Goal: Feedback & Contribution: Leave review/rating

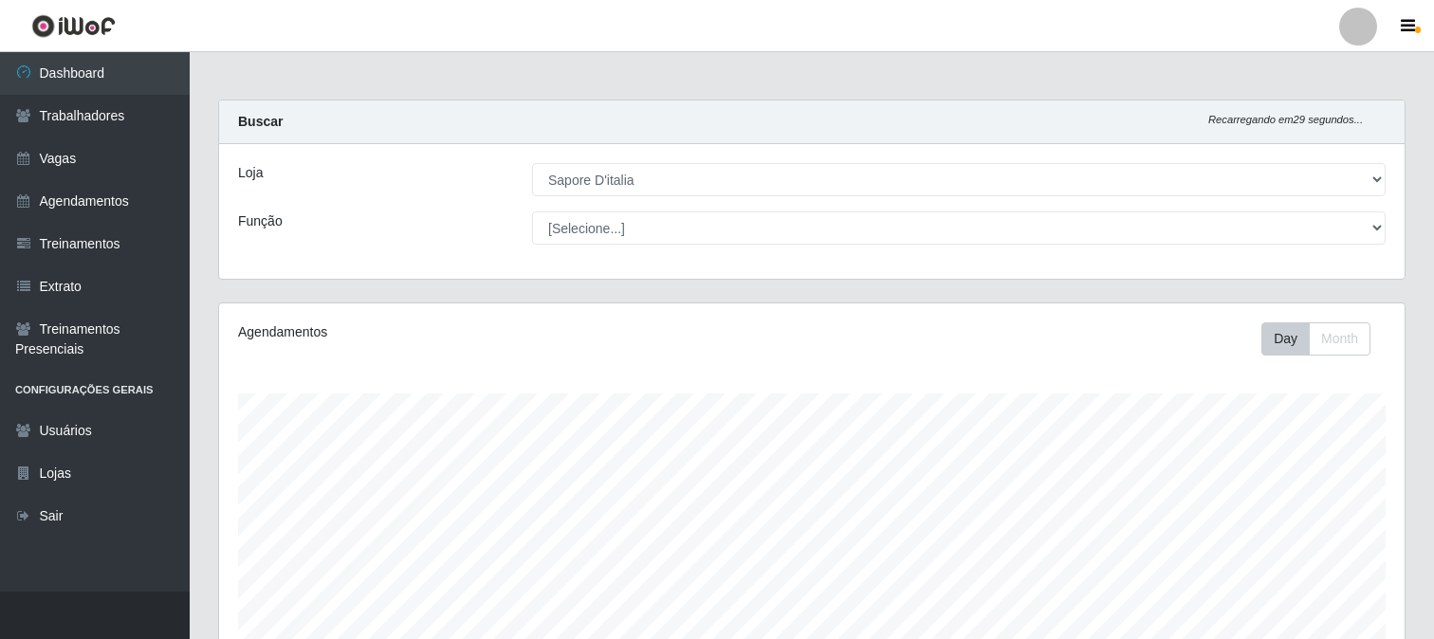
select select "266"
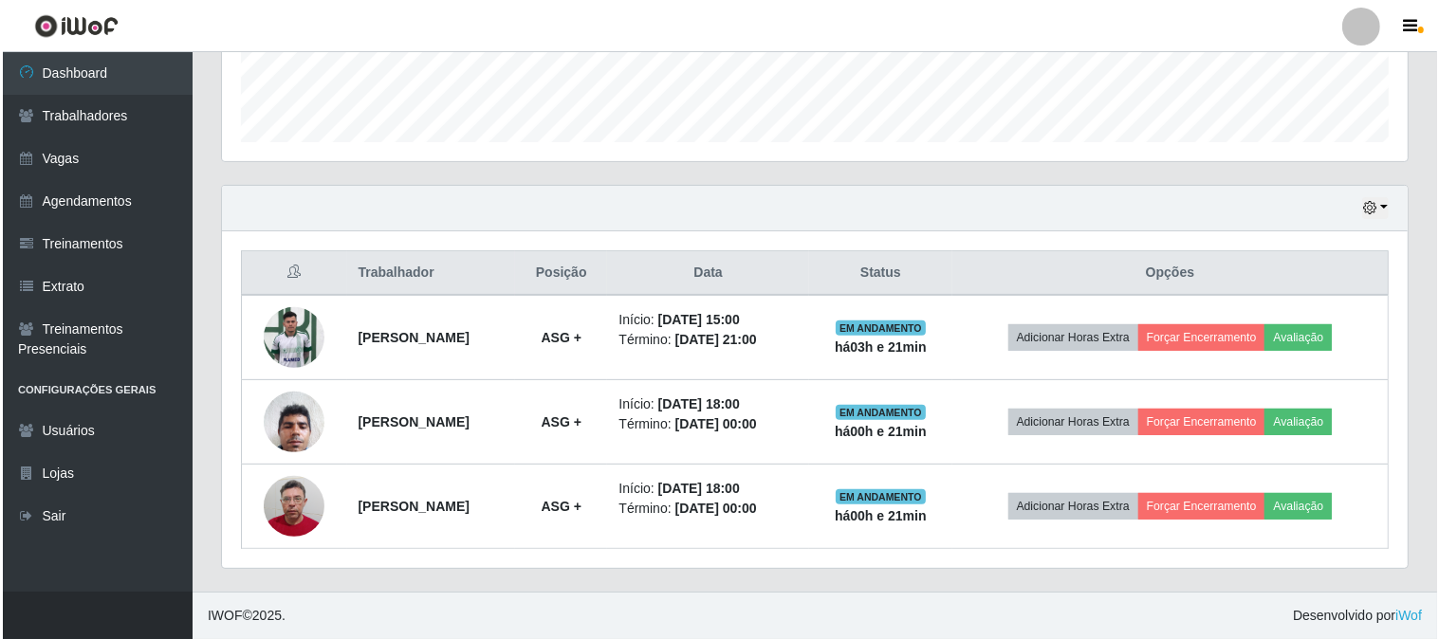
scroll to position [393, 1185]
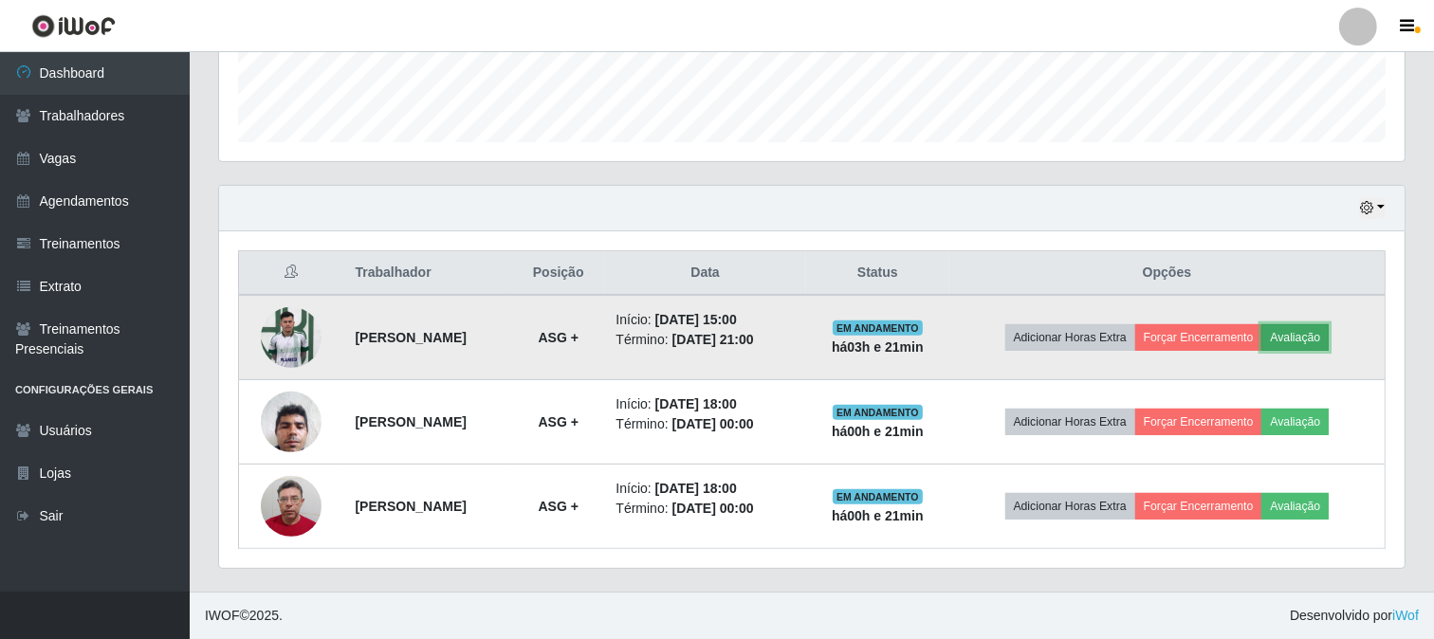
click at [1321, 337] on button "Avaliação" at bounding box center [1294, 337] width 67 height 27
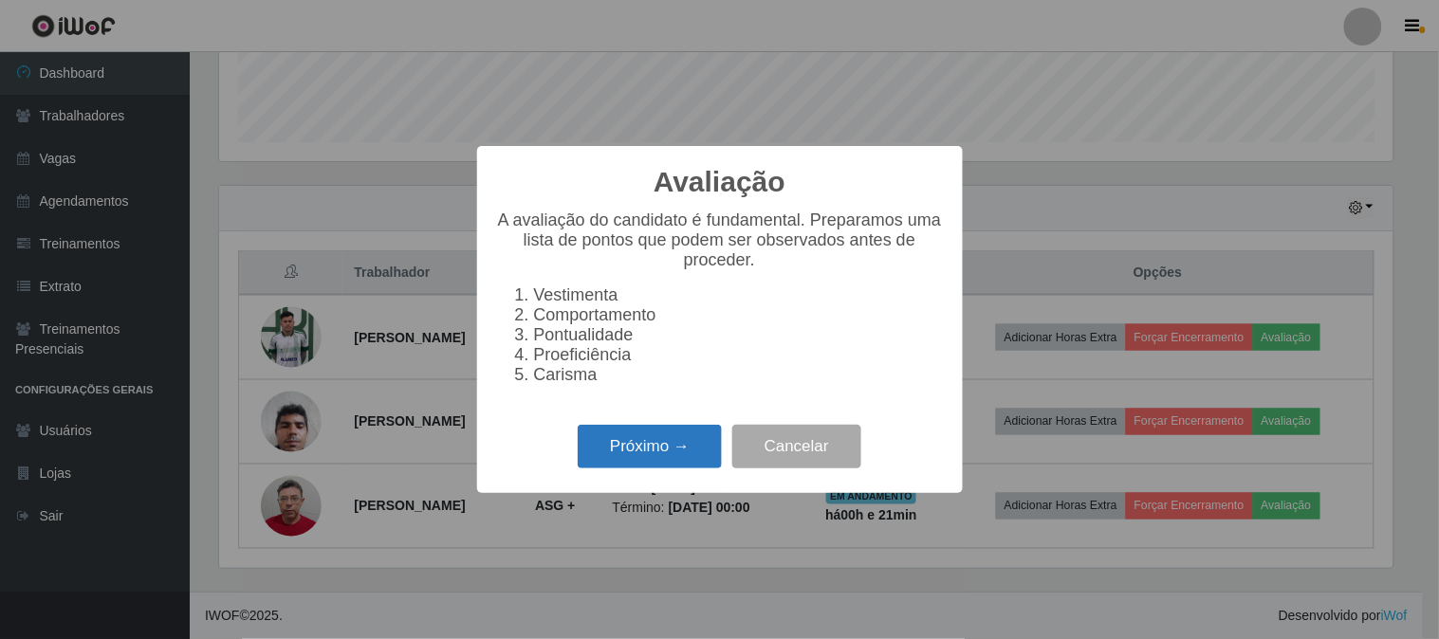
click at [646, 456] on button "Próximo →" at bounding box center [650, 447] width 144 height 45
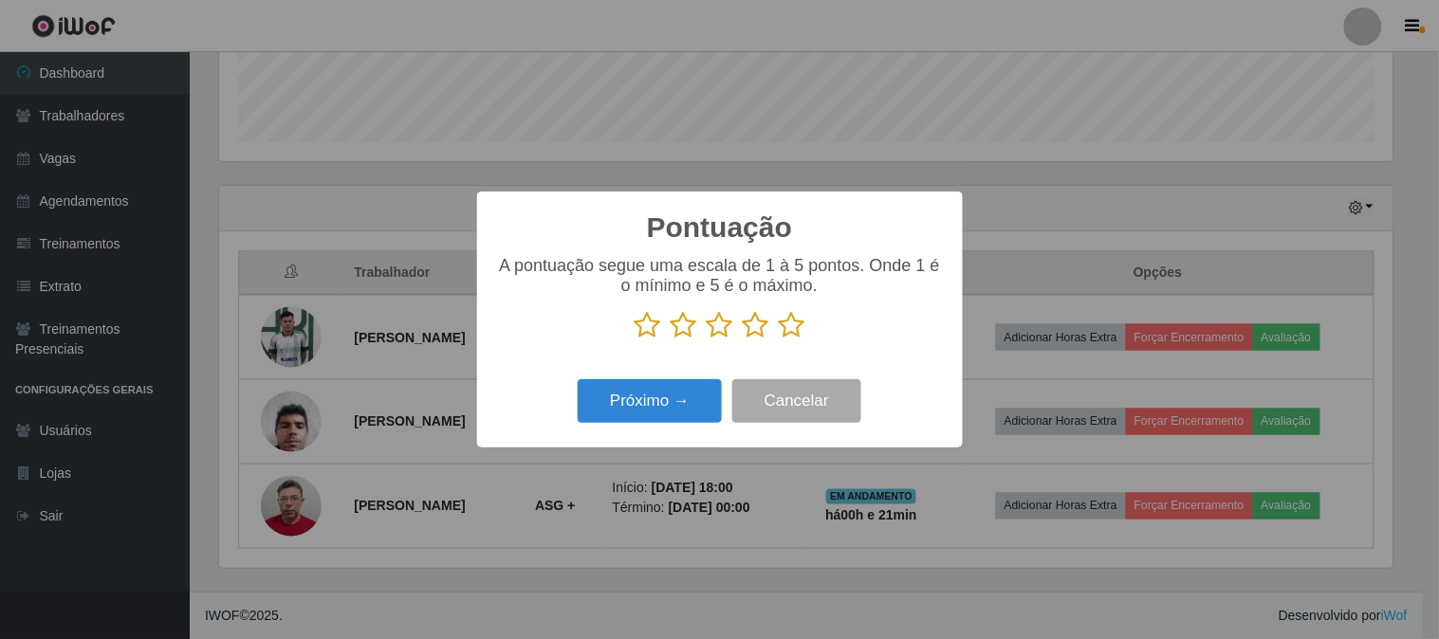
click at [783, 324] on icon at bounding box center [792, 325] width 27 height 28
click at [779, 339] on input "radio" at bounding box center [779, 339] width 0 height 0
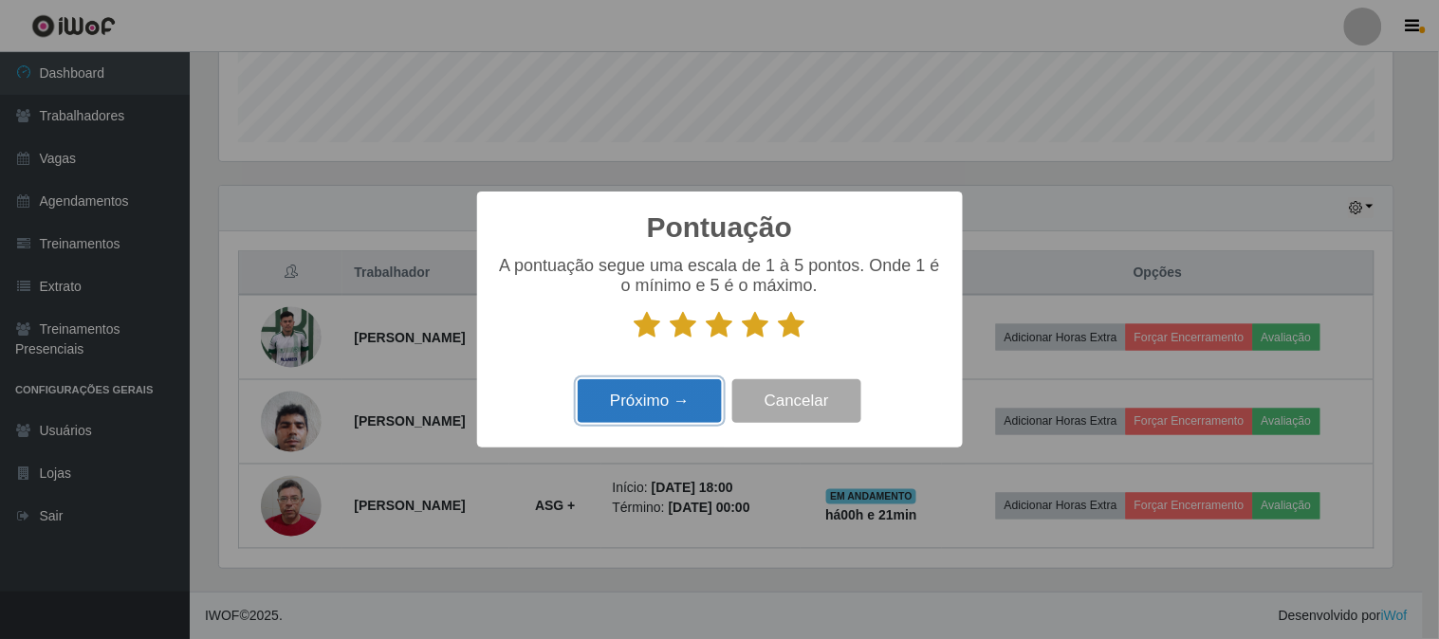
click at [646, 391] on button "Próximo →" at bounding box center [650, 401] width 144 height 45
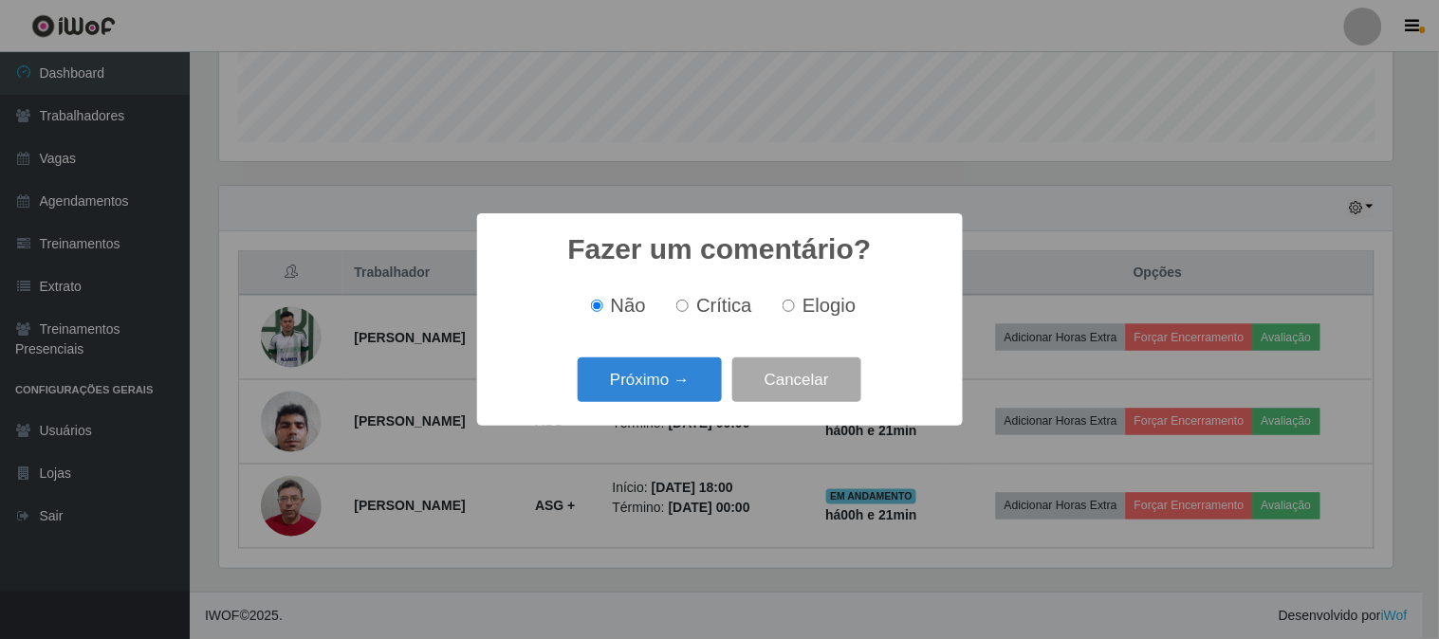
click at [798, 306] on label "Elogio" at bounding box center [815, 306] width 81 height 22
click at [795, 306] on input "Elogio" at bounding box center [788, 306] width 12 height 12
radio input "true"
click at [609, 384] on button "Próximo →" at bounding box center [650, 380] width 144 height 45
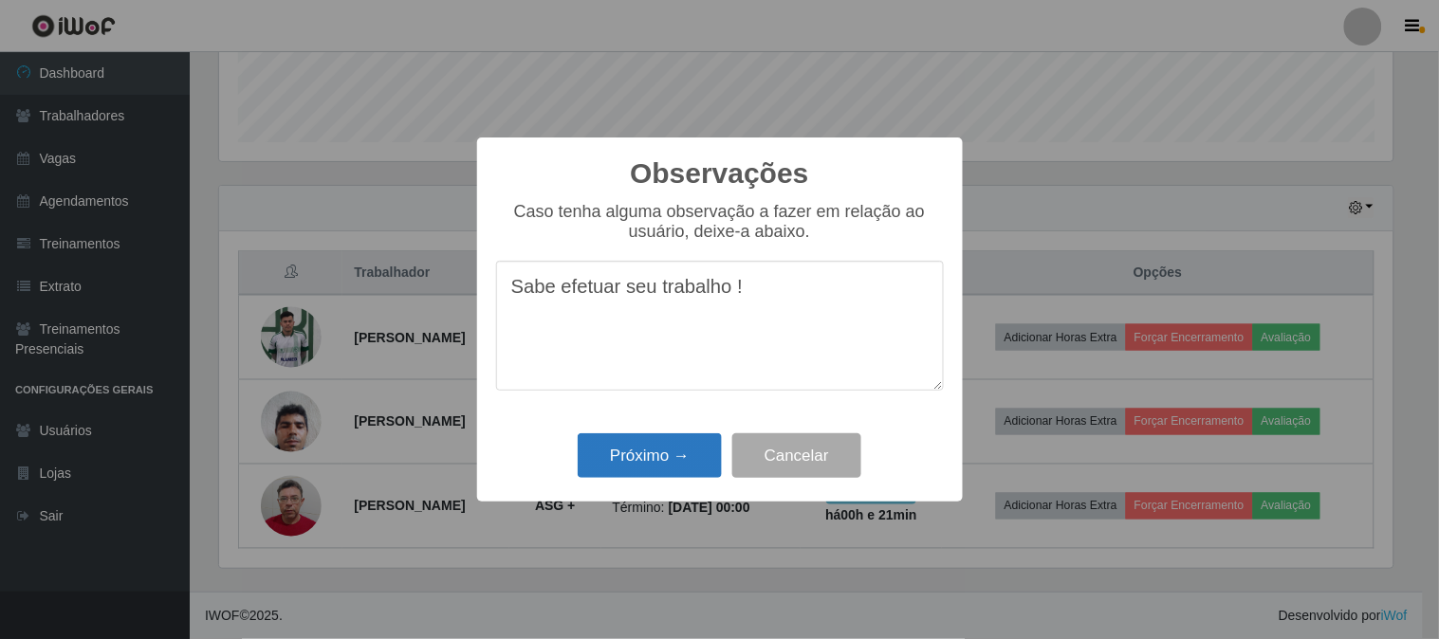
type textarea "Sabe efetuar seu trabalho !"
click at [668, 460] on button "Próximo →" at bounding box center [650, 455] width 144 height 45
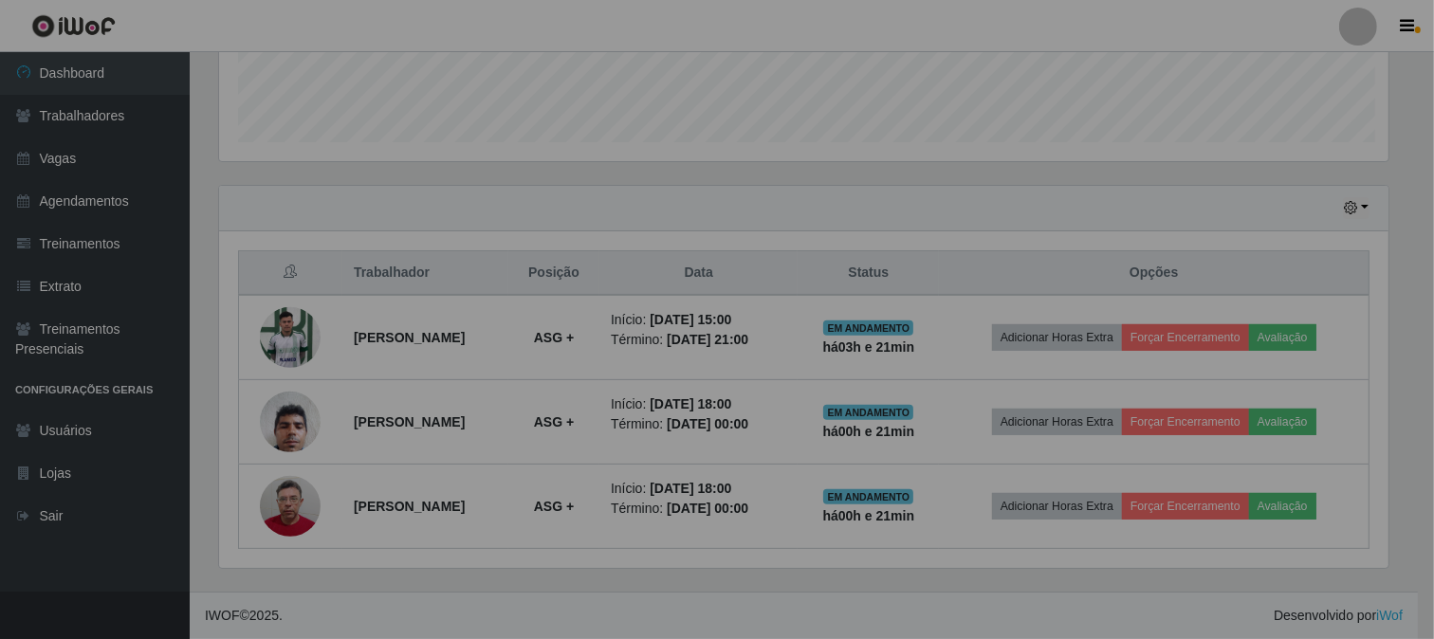
scroll to position [393, 1185]
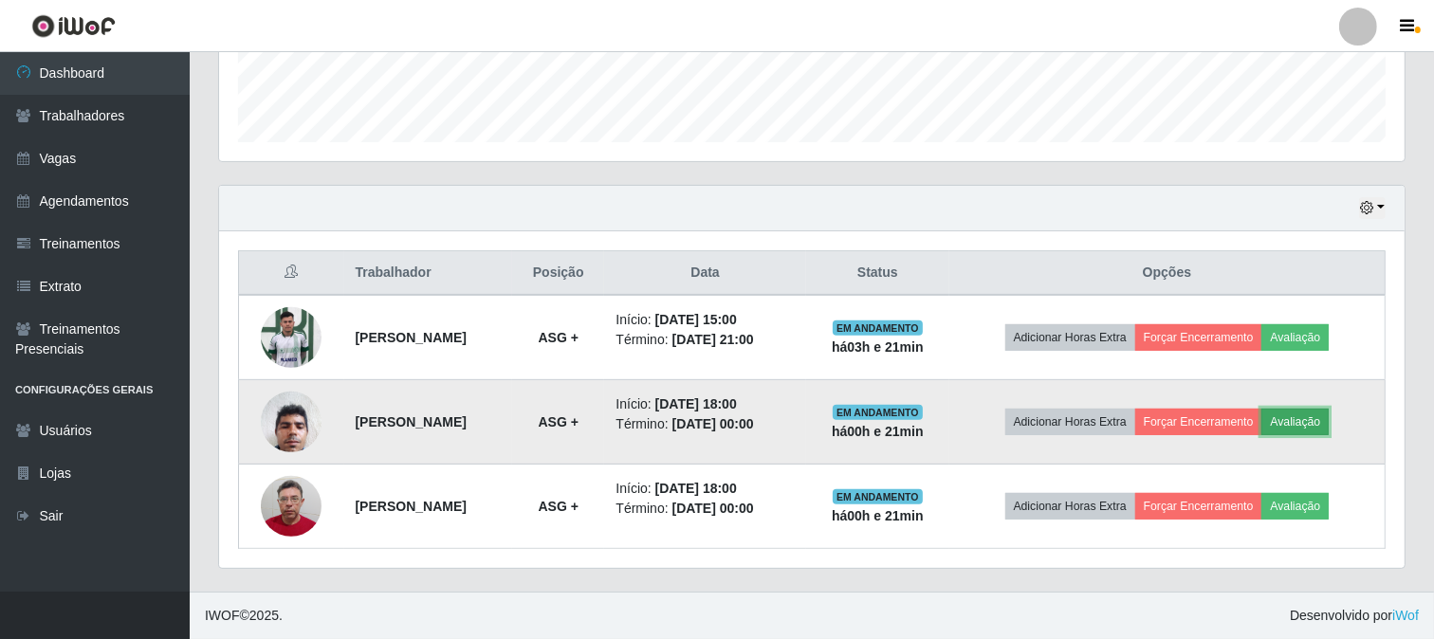
click at [1321, 423] on button "Avaliação" at bounding box center [1294, 422] width 67 height 27
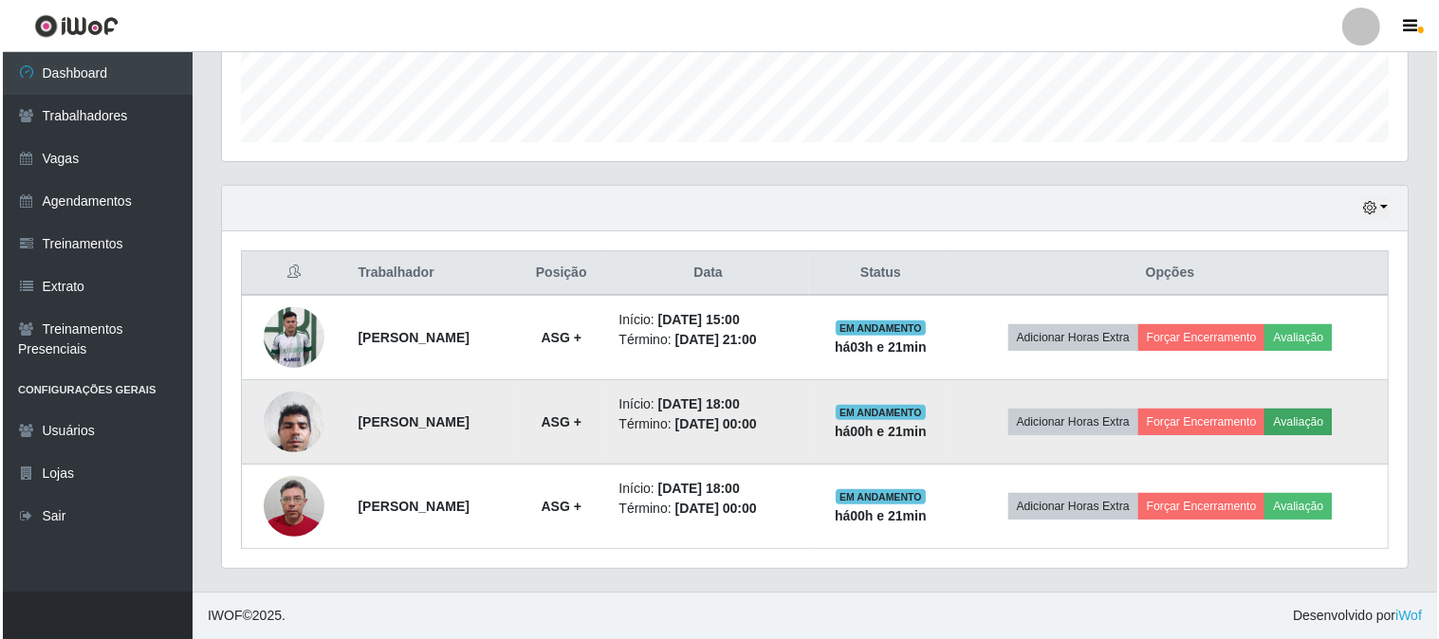
scroll to position [393, 1173]
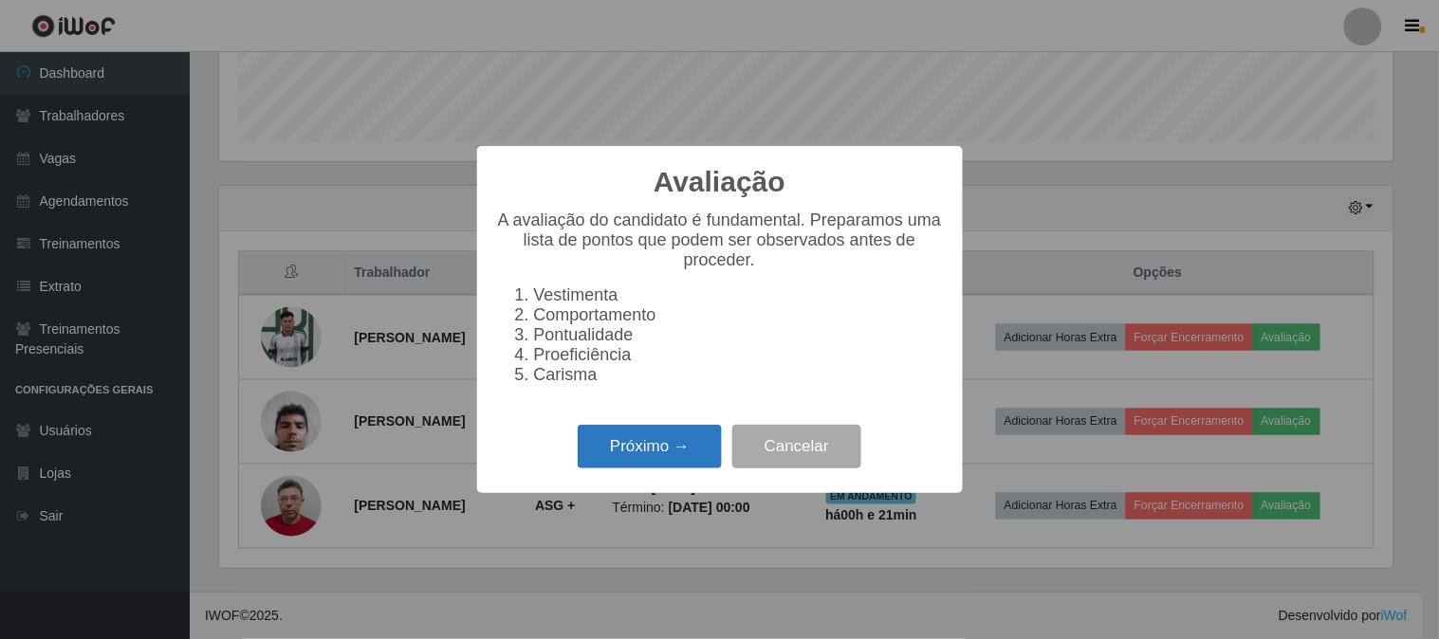
click at [669, 457] on button "Próximo →" at bounding box center [650, 447] width 144 height 45
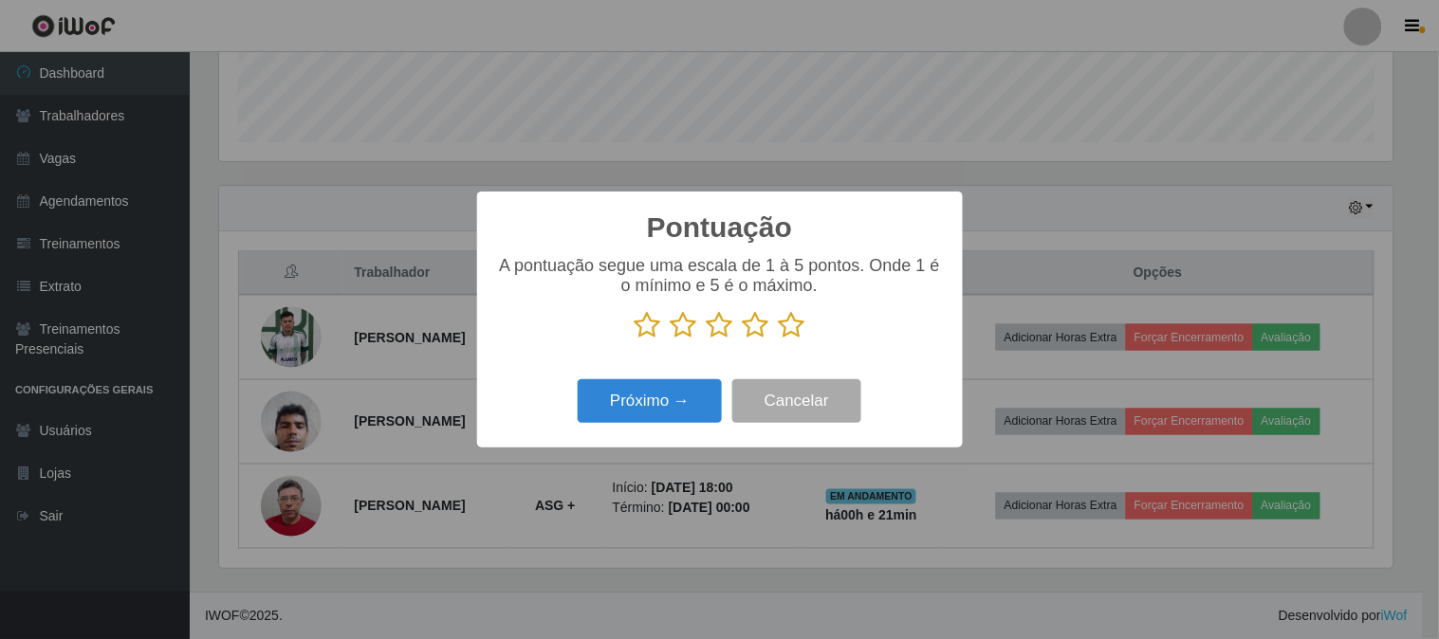
click at [787, 330] on icon at bounding box center [792, 325] width 27 height 28
click at [779, 339] on input "radio" at bounding box center [779, 339] width 0 height 0
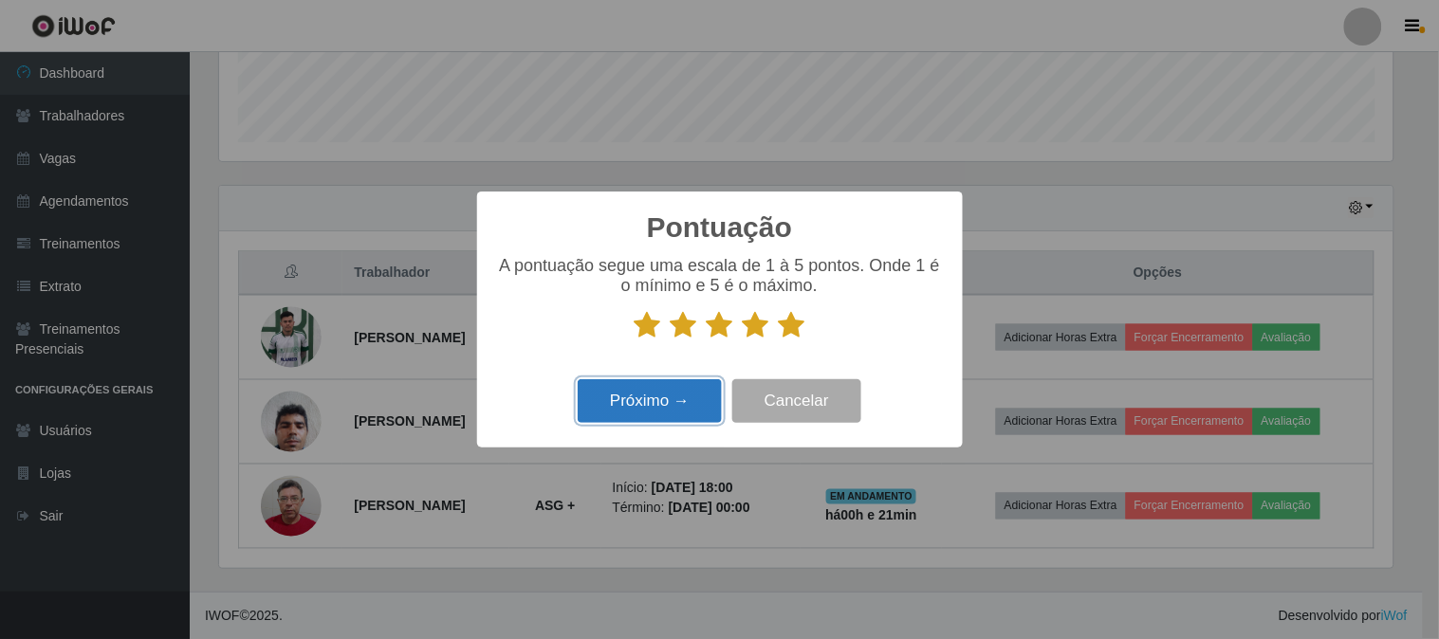
click at [658, 408] on button "Próximo →" at bounding box center [650, 401] width 144 height 45
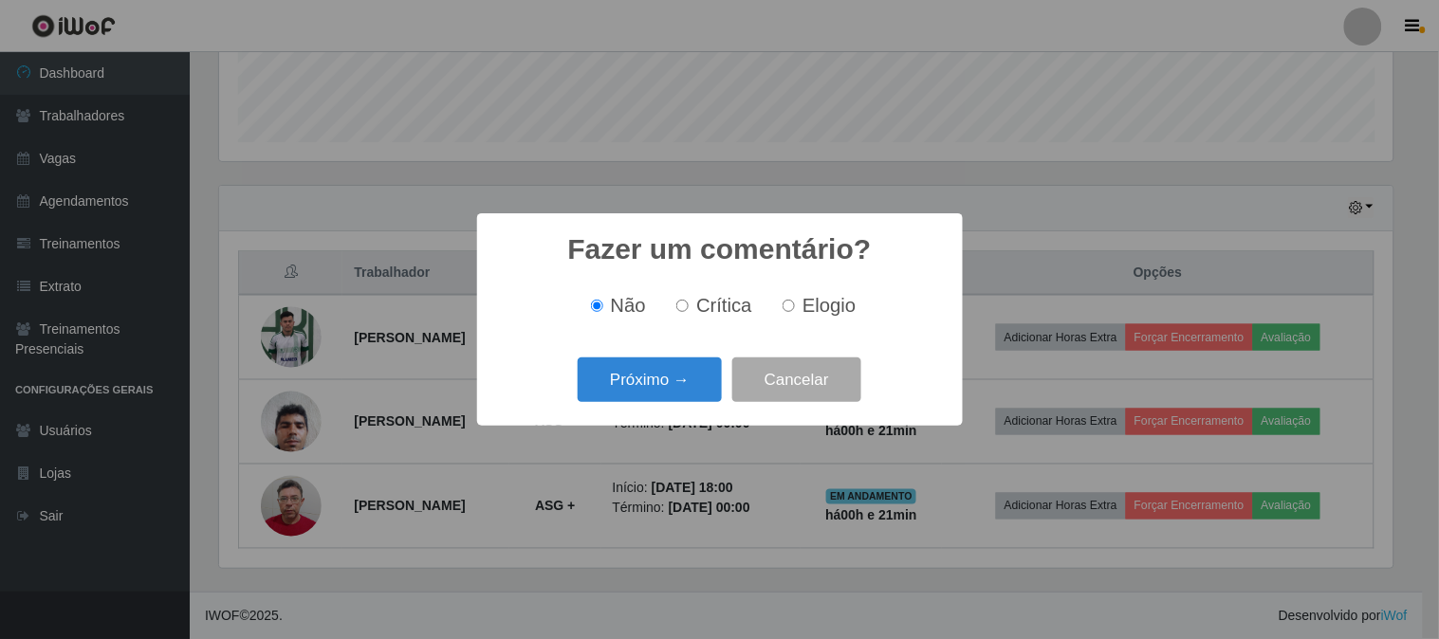
click at [795, 311] on label "Elogio" at bounding box center [815, 306] width 81 height 22
click at [795, 311] on input "Elogio" at bounding box center [788, 306] width 12 height 12
radio input "true"
click at [665, 377] on button "Próximo →" at bounding box center [650, 380] width 144 height 45
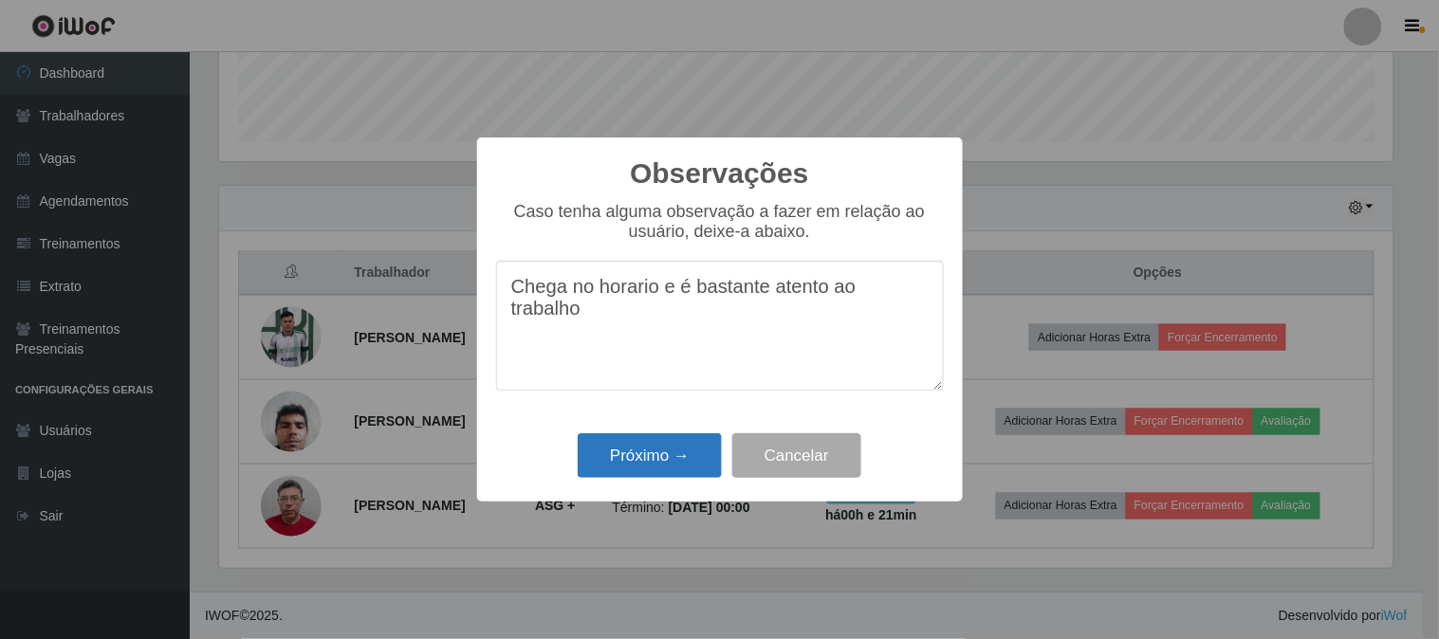
type textarea "Chega no horario e é bastante atento ao trabalho"
click at [674, 461] on button "Próximo →" at bounding box center [650, 455] width 144 height 45
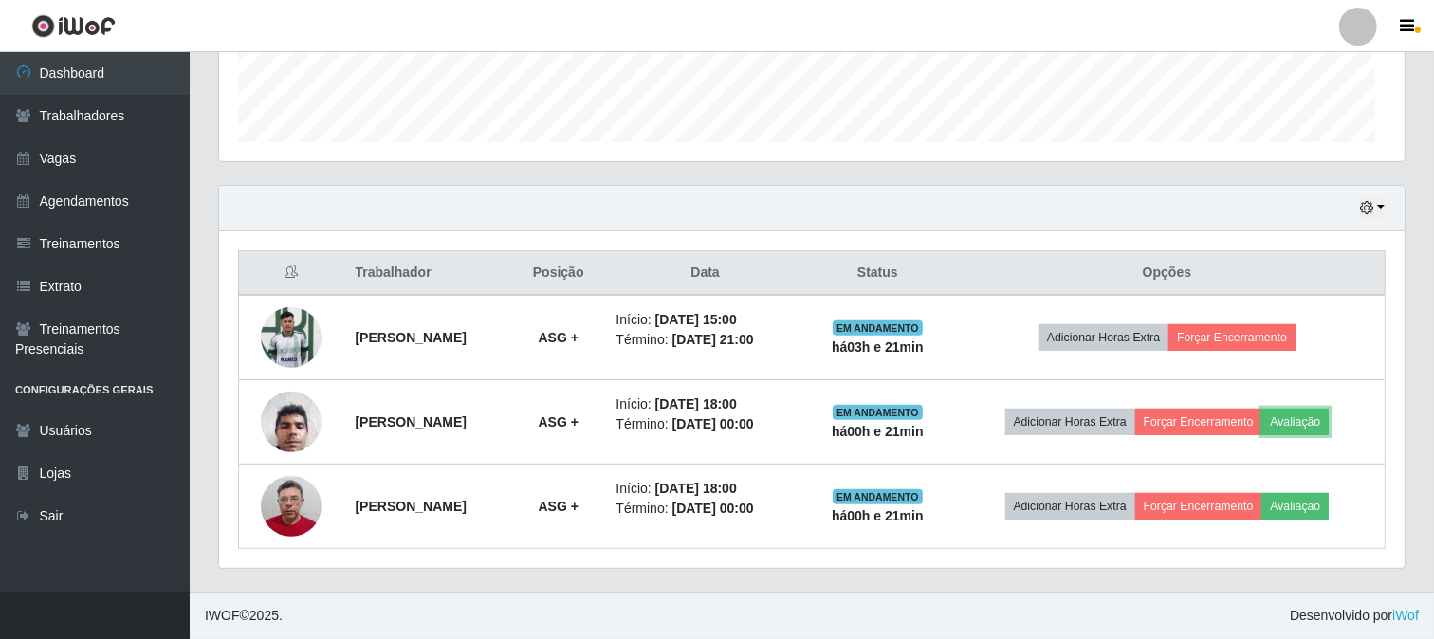
scroll to position [393, 1185]
